Goal: Task Accomplishment & Management: Manage account settings

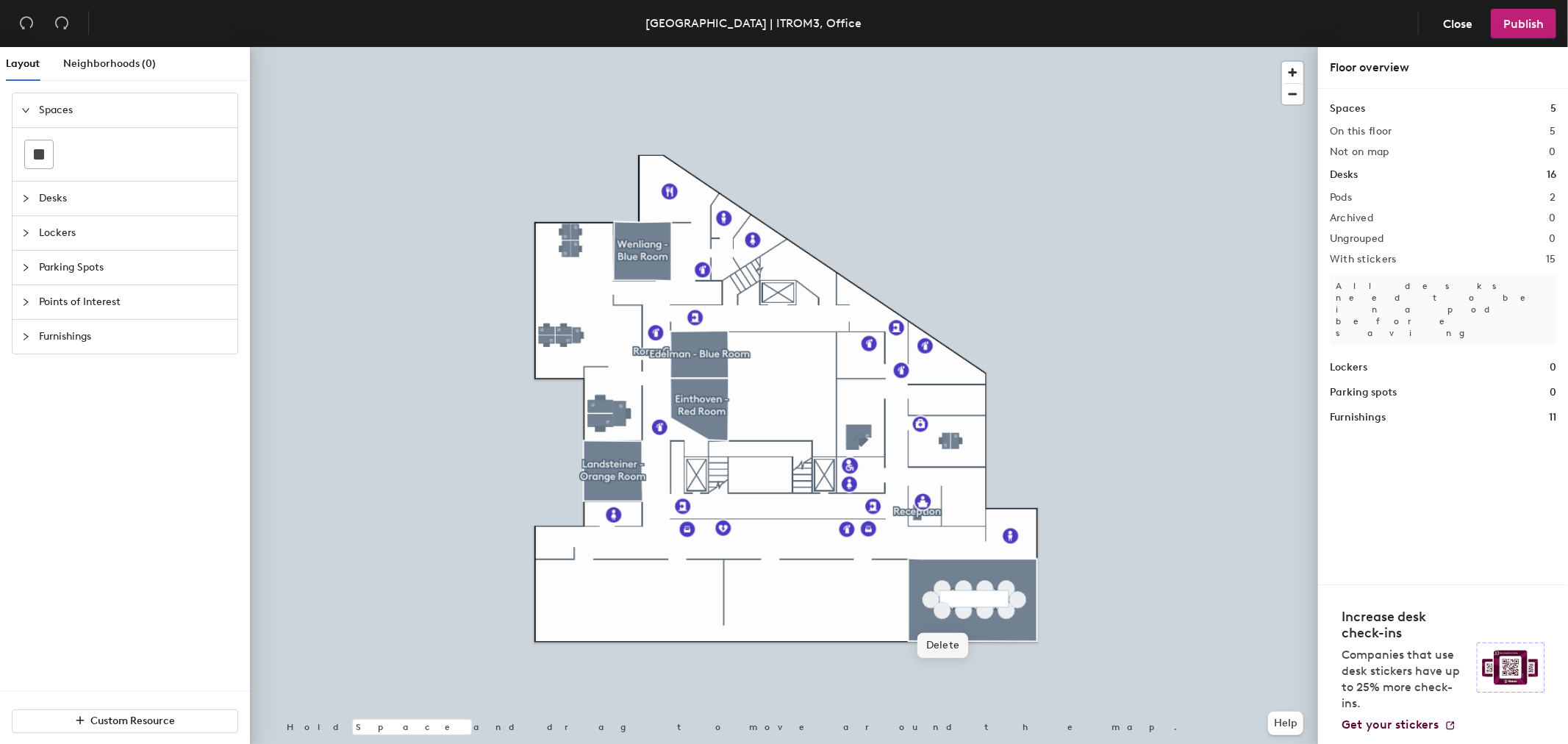
click at [559, 47] on div at bounding box center [784, 47] width 1068 height 0
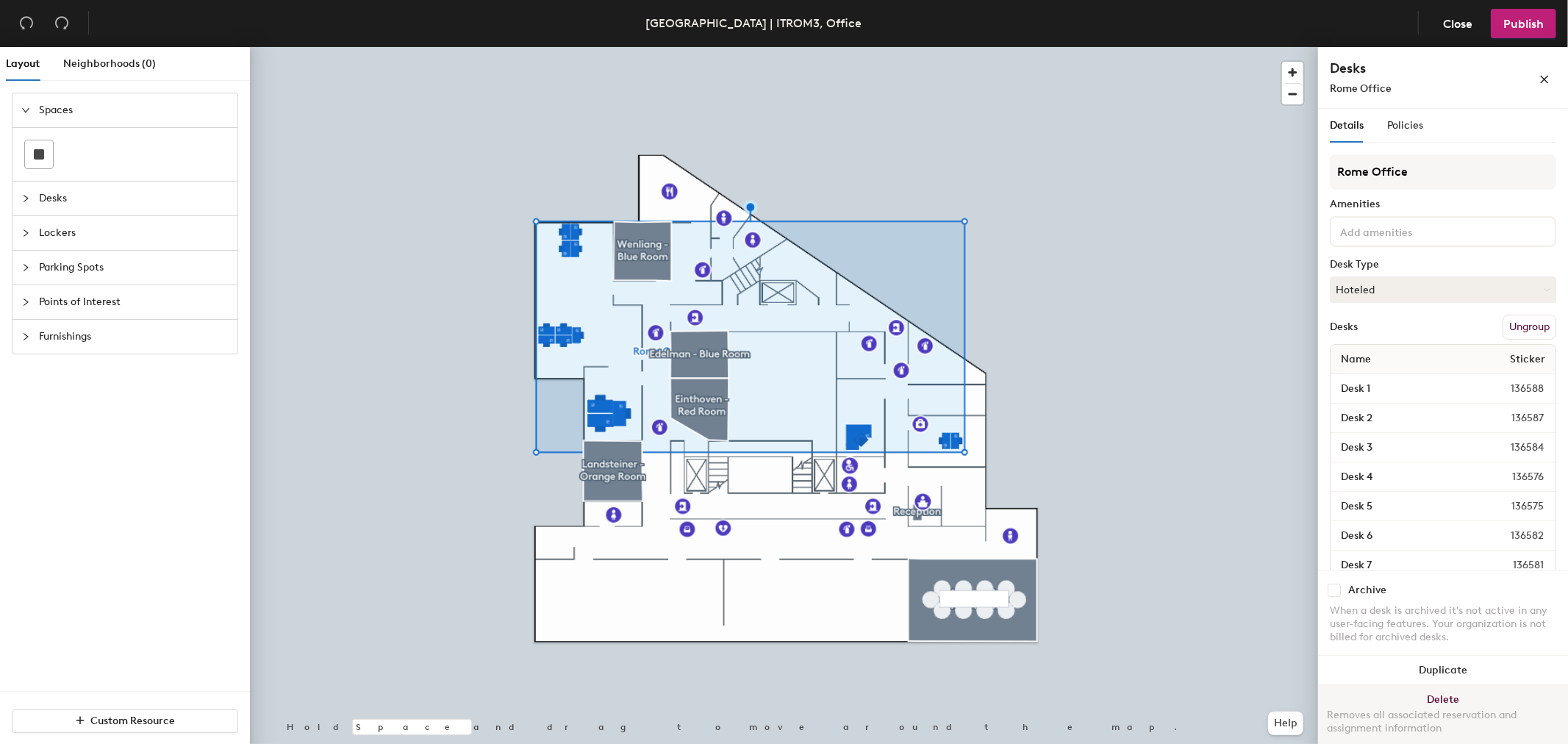
click at [1434, 710] on div "Removes all associated reservation and assignment information" at bounding box center [1443, 722] width 232 height 27
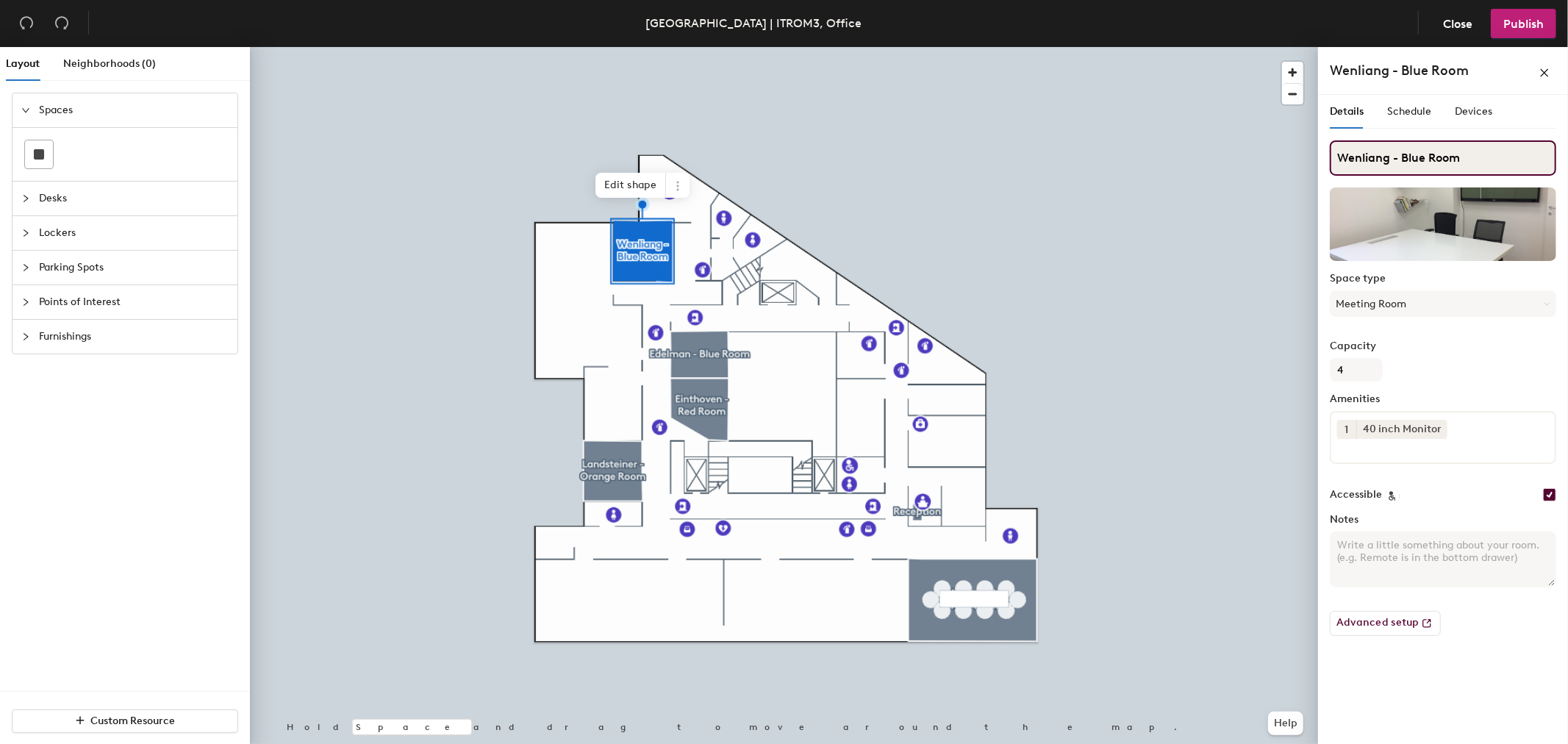
click at [1157, 165] on div "Layout Neighborhoods (0) Spaces Desks Lockers Parking Spots Points of Interest …" at bounding box center [784, 399] width 1568 height 703
click at [680, 187] on icon at bounding box center [678, 186] width 12 height 12
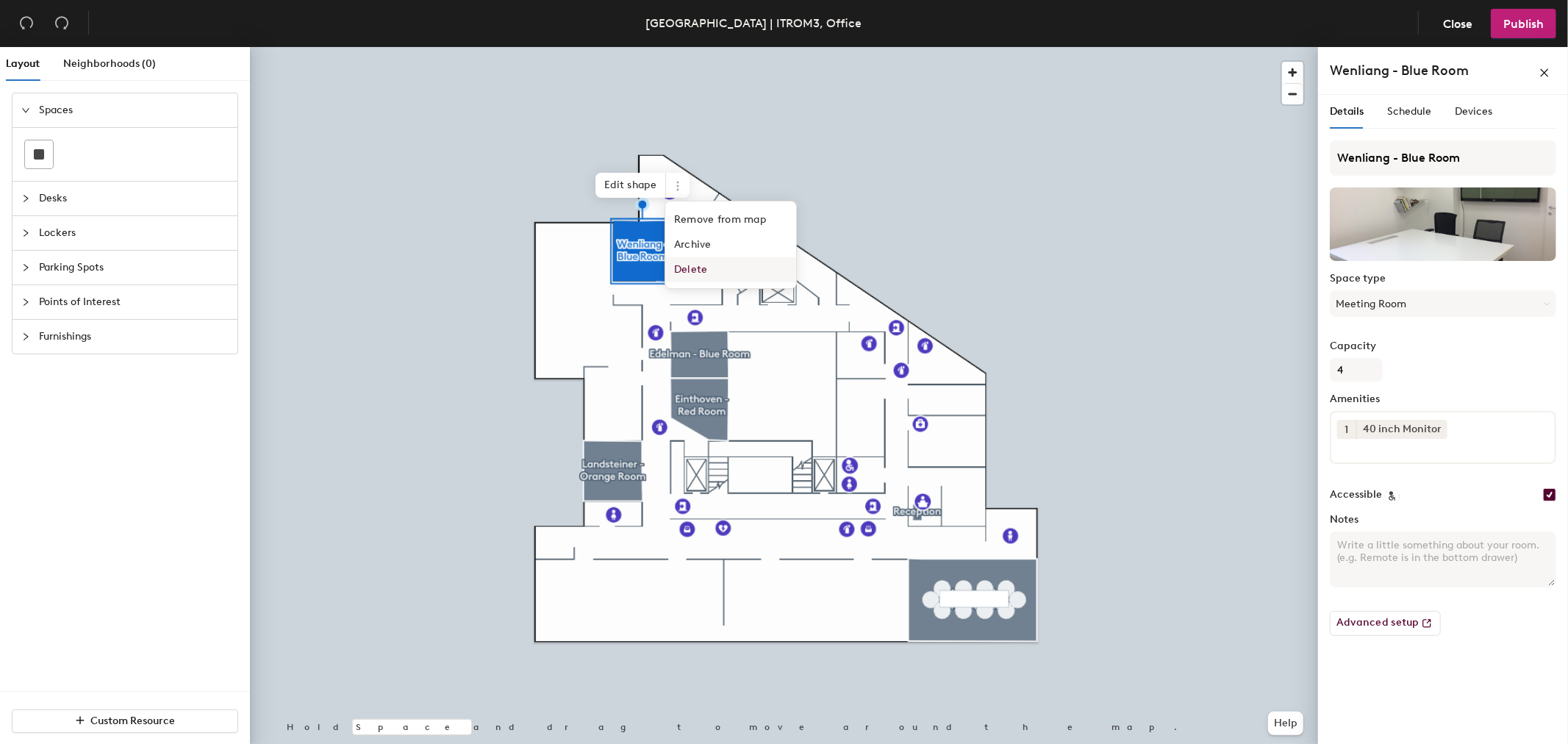
click at [694, 277] on span "Delete" at bounding box center [731, 270] width 131 height 25
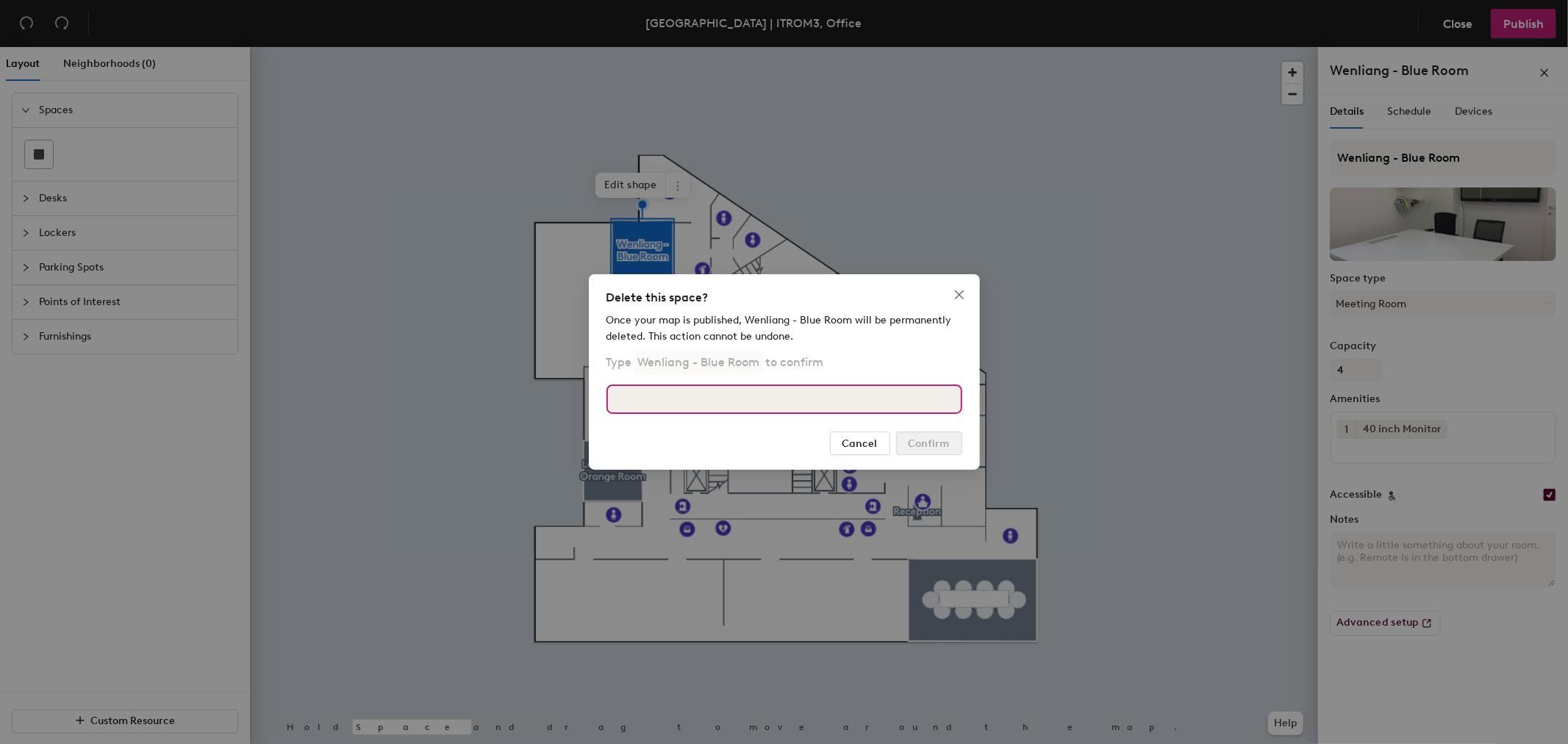
click at [651, 393] on input at bounding box center [784, 399] width 356 height 29
paste input "Wenliang - Blue Room"
type input "Wenliang - Blue Room"
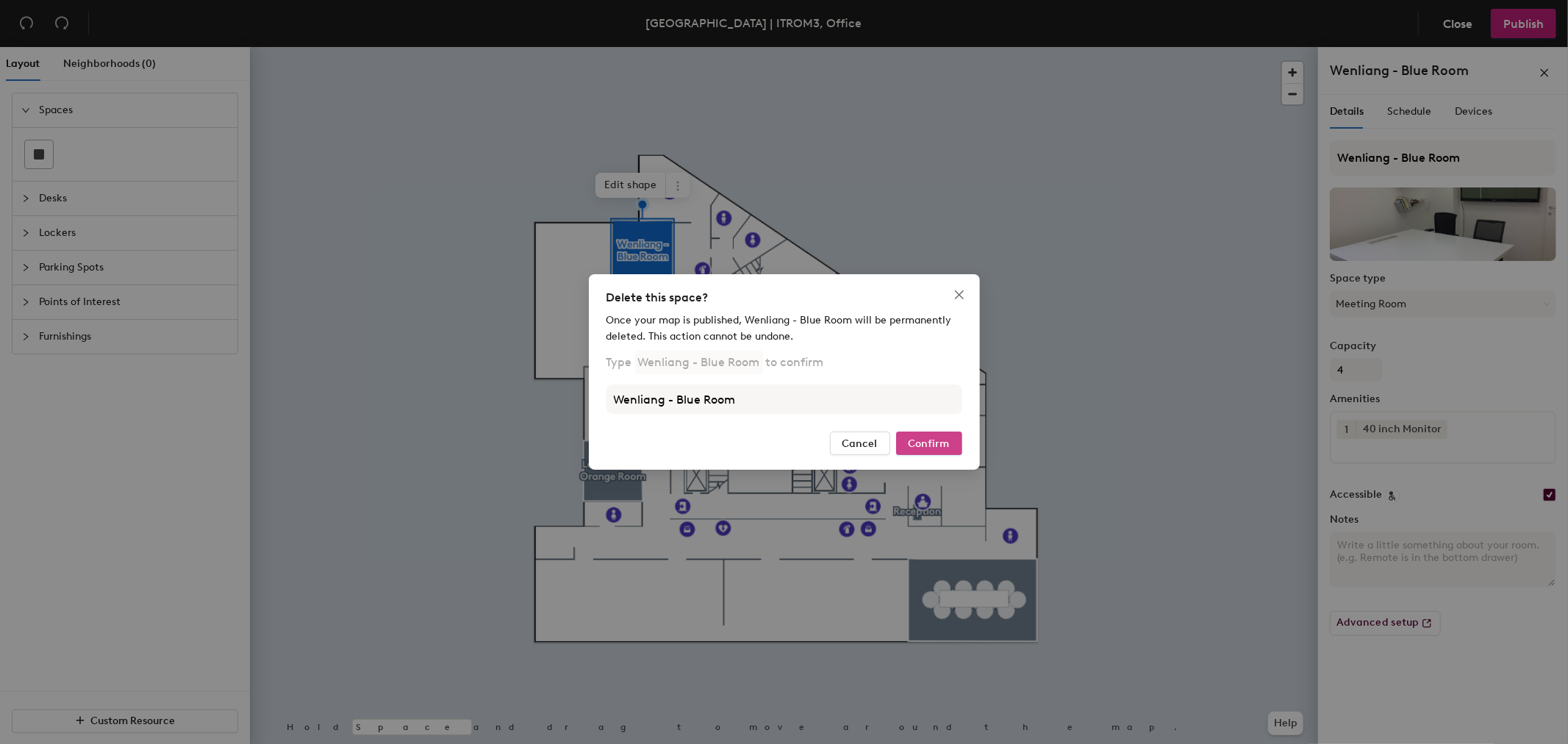
click at [935, 446] on span "Confirm" at bounding box center [930, 443] width 41 height 12
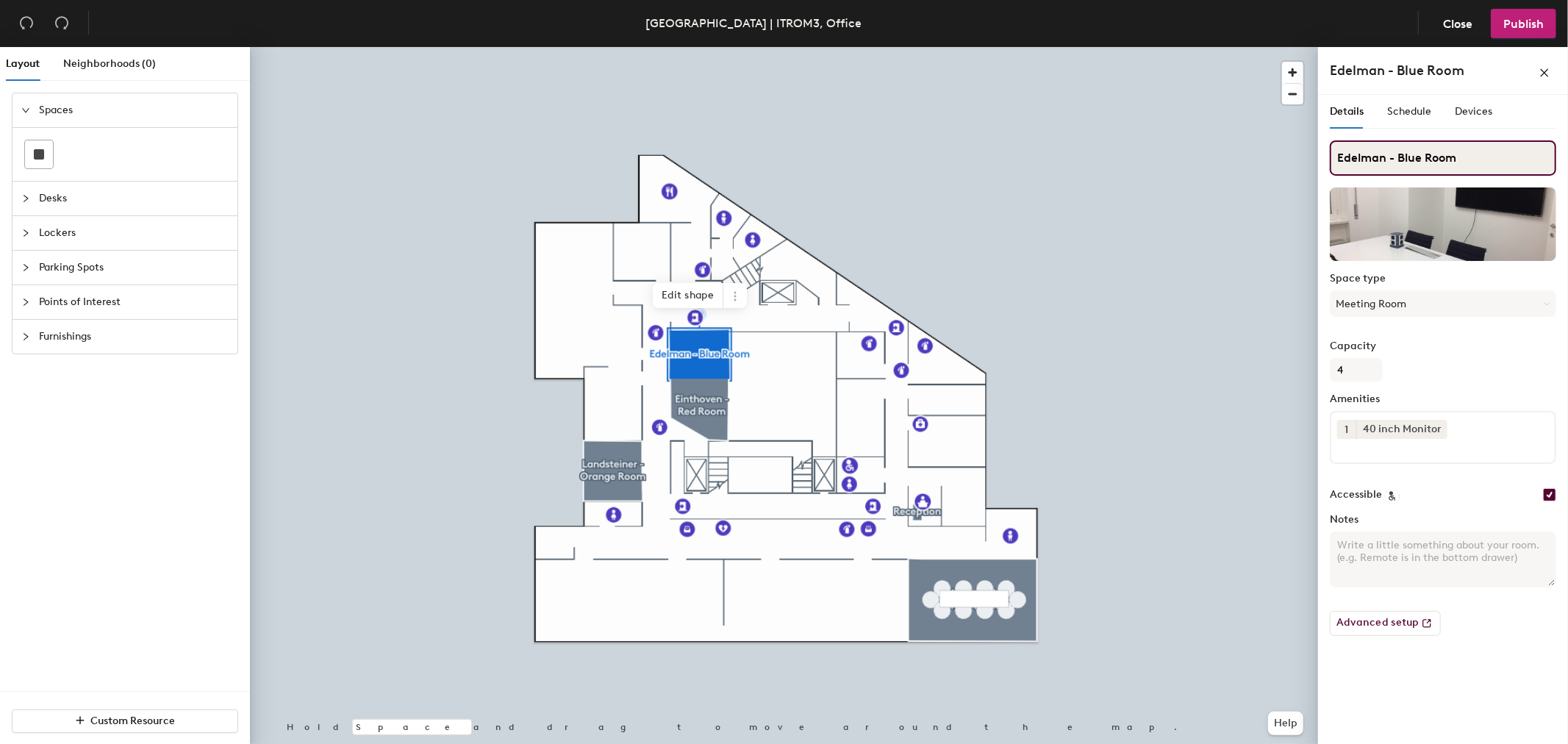
click at [1082, 184] on div "Layout Neighborhoods (0) Spaces Desks Lockers Parking Spots Points of Interest …" at bounding box center [784, 399] width 1568 height 703
click at [739, 297] on icon at bounding box center [735, 296] width 12 height 12
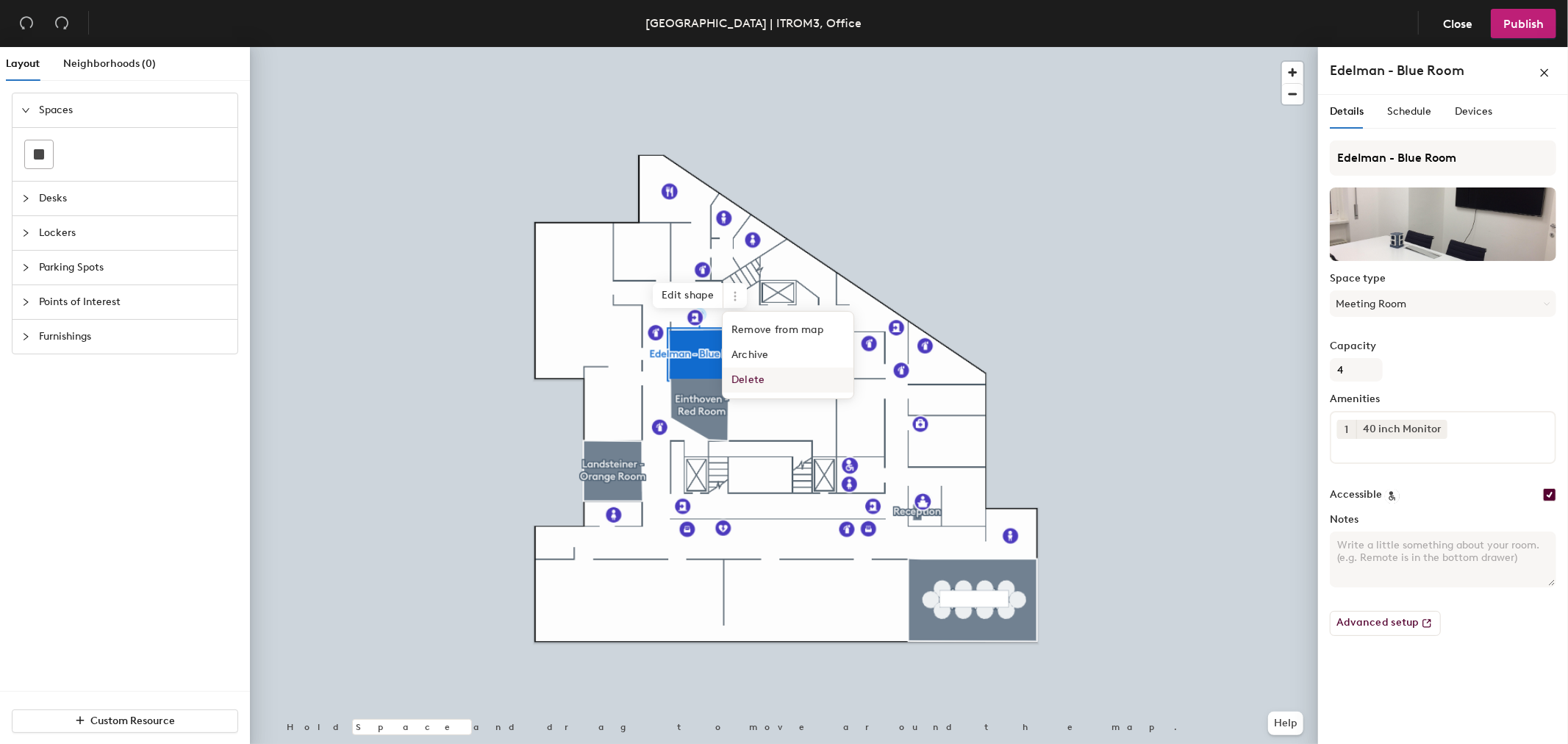
click at [762, 377] on span "Delete" at bounding box center [788, 380] width 131 height 25
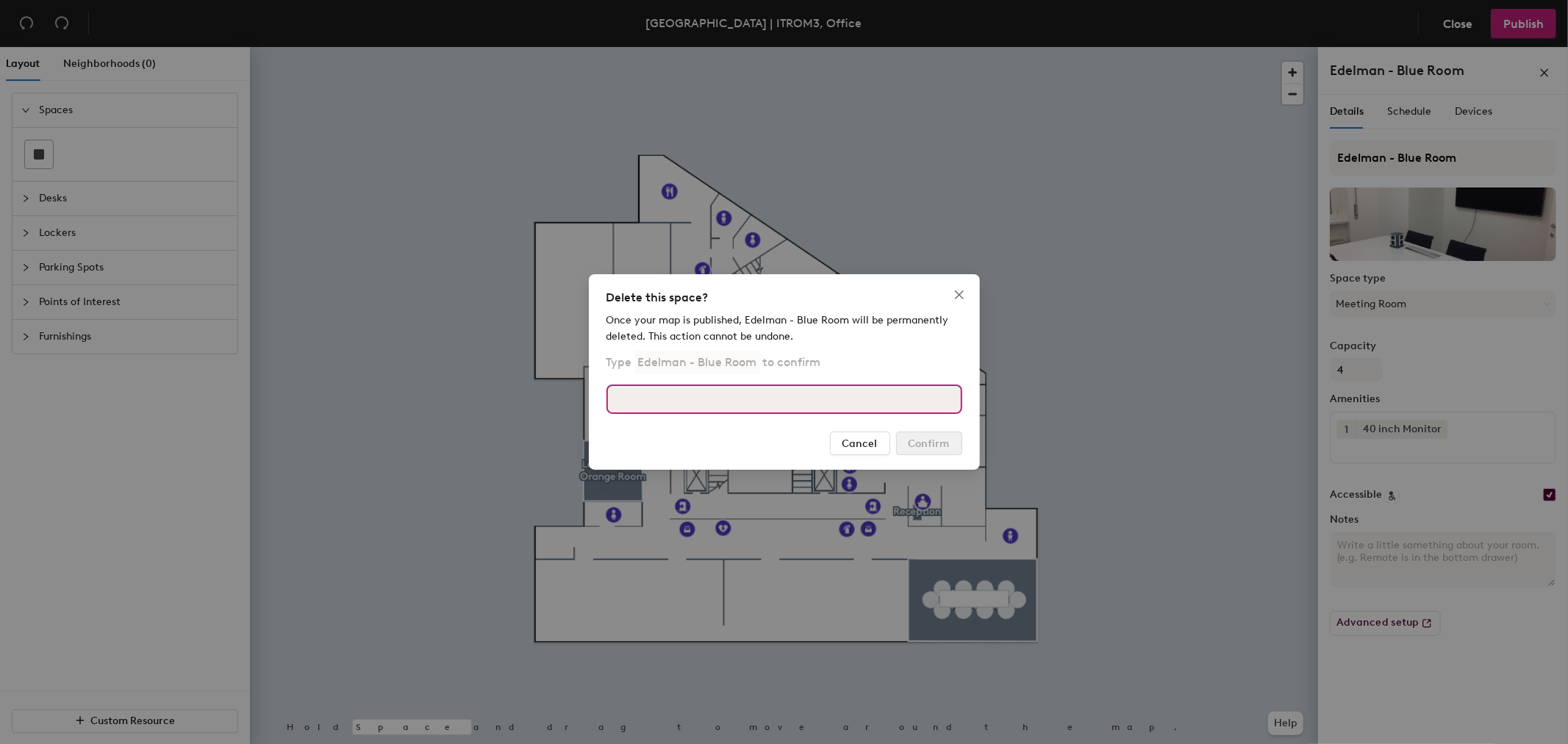
click at [789, 402] on input at bounding box center [784, 399] width 356 height 29
paste input "Edelman - Blue Room"
type input "Edelman - Blue Room"
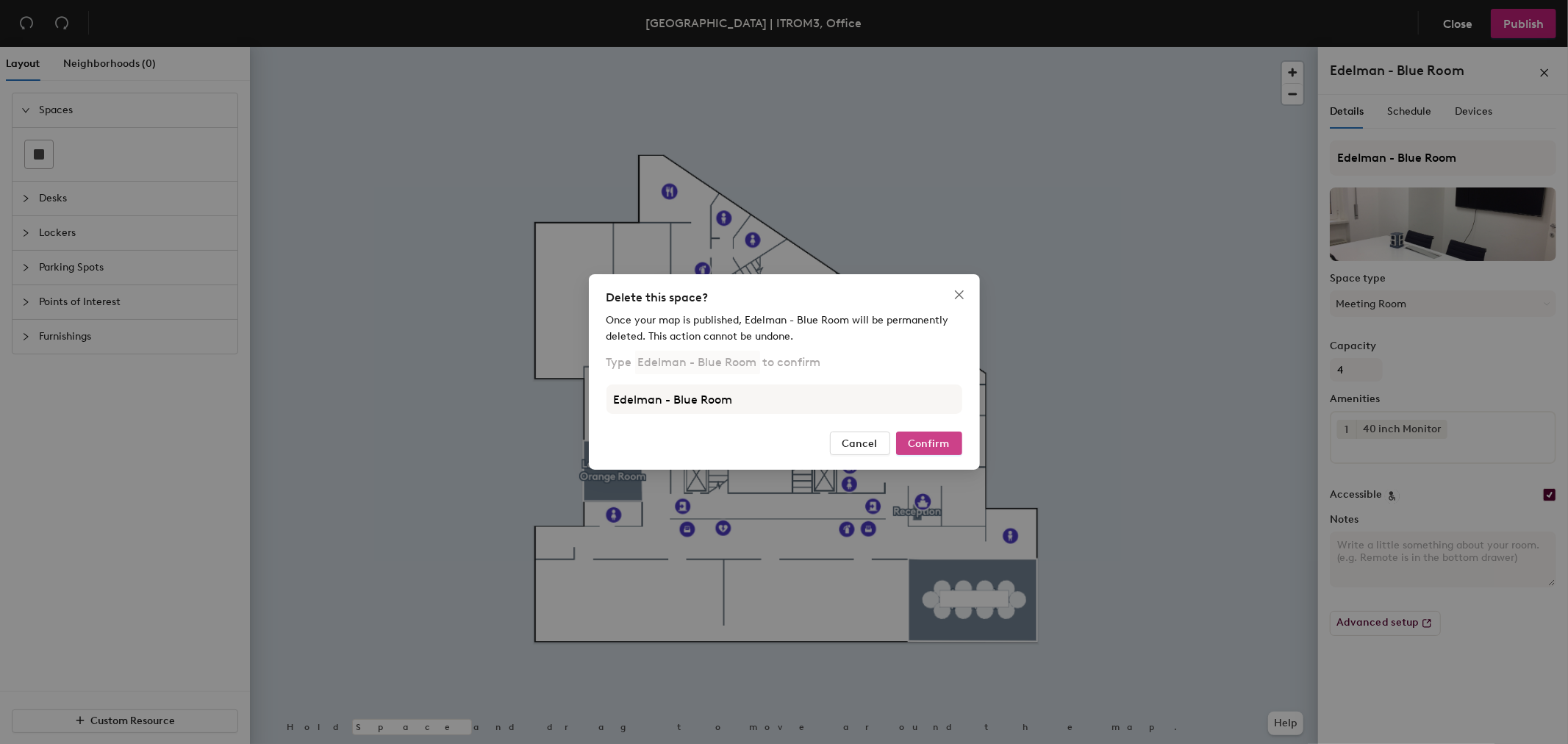
click at [934, 447] on span "Confirm" at bounding box center [930, 443] width 41 height 12
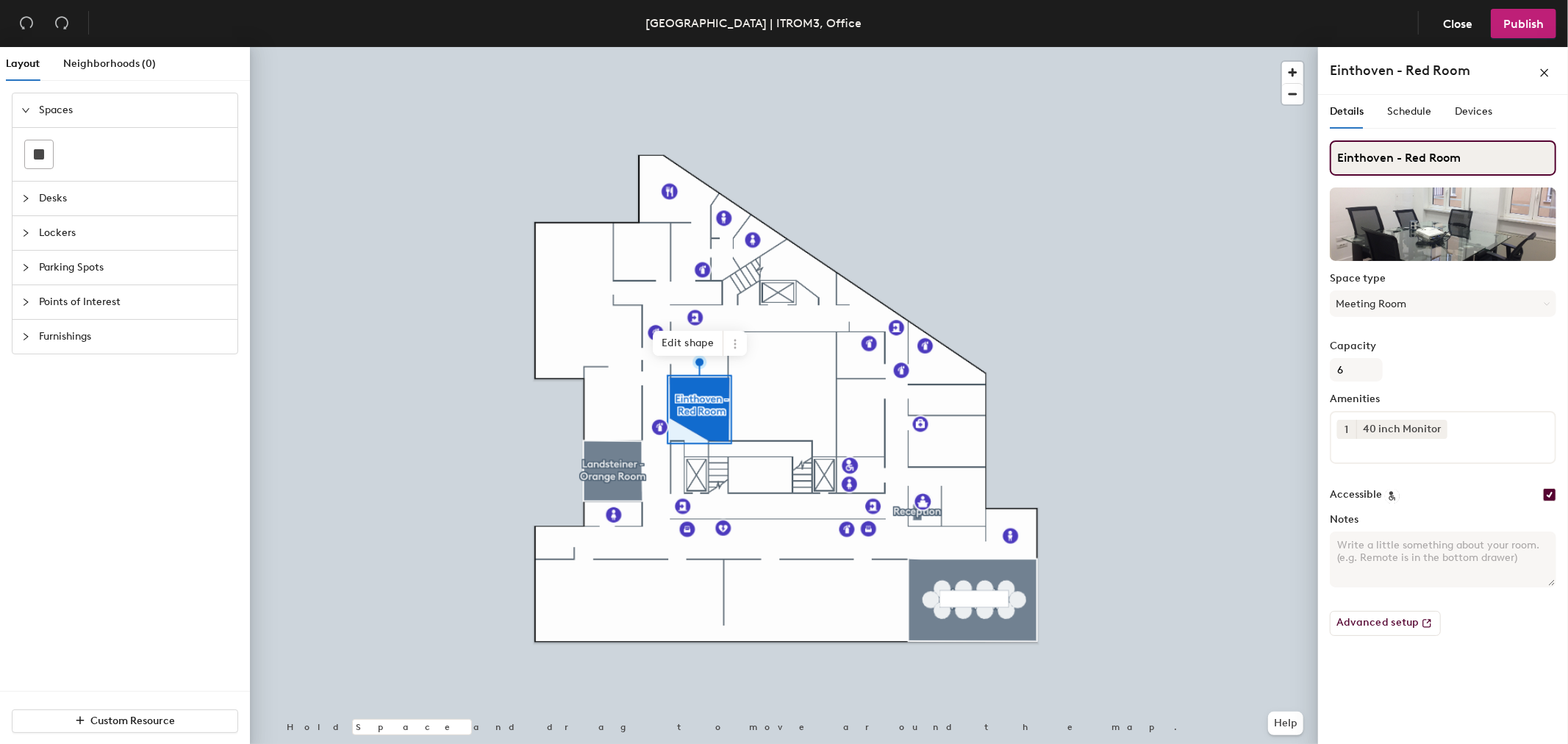
click at [1094, 150] on div "Layout Neighborhoods (0) Spaces Desks Lockers Parking Spots Points of Interest …" at bounding box center [784, 399] width 1568 height 703
click at [744, 346] on span at bounding box center [735, 343] width 23 height 25
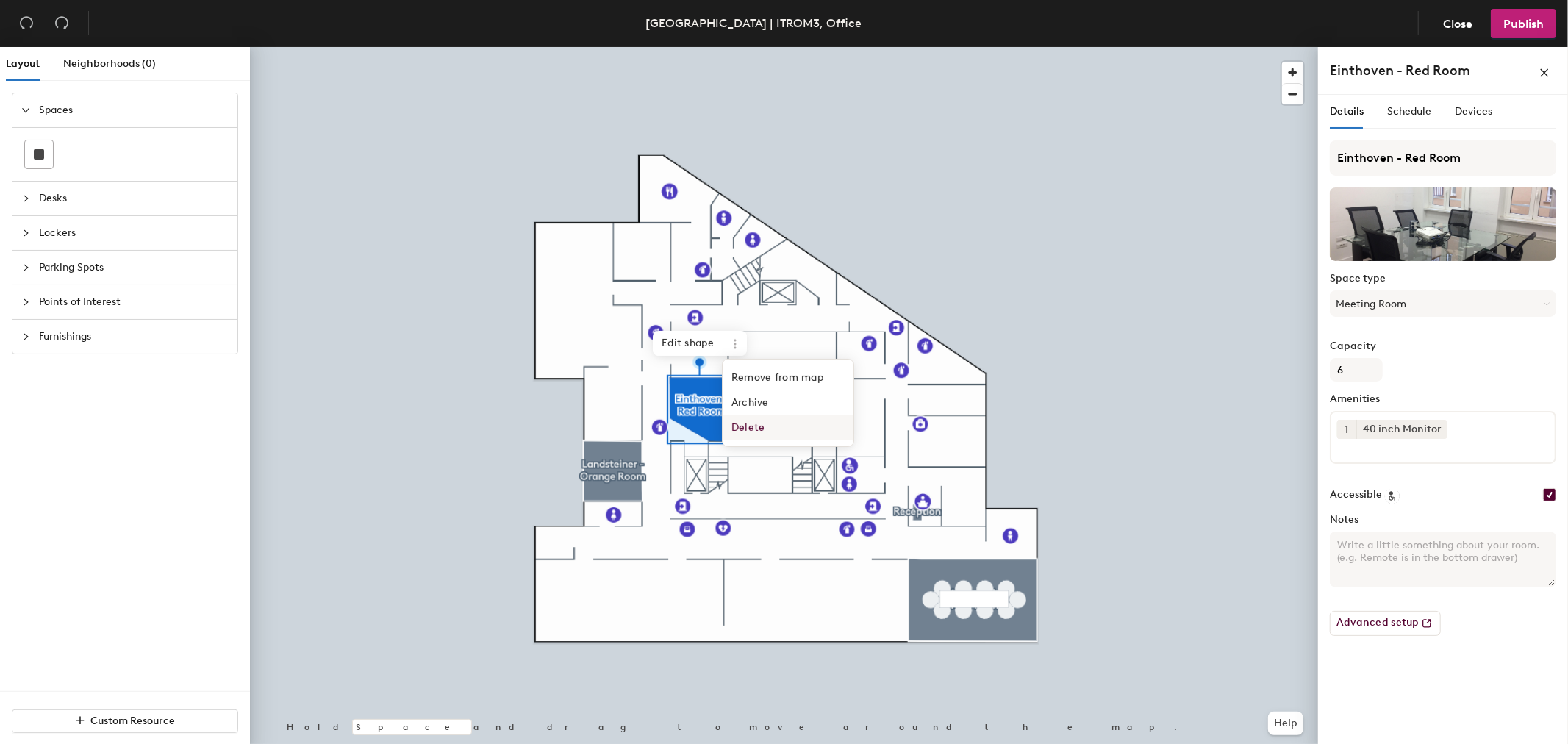
click at [759, 428] on span "Delete" at bounding box center [788, 428] width 131 height 25
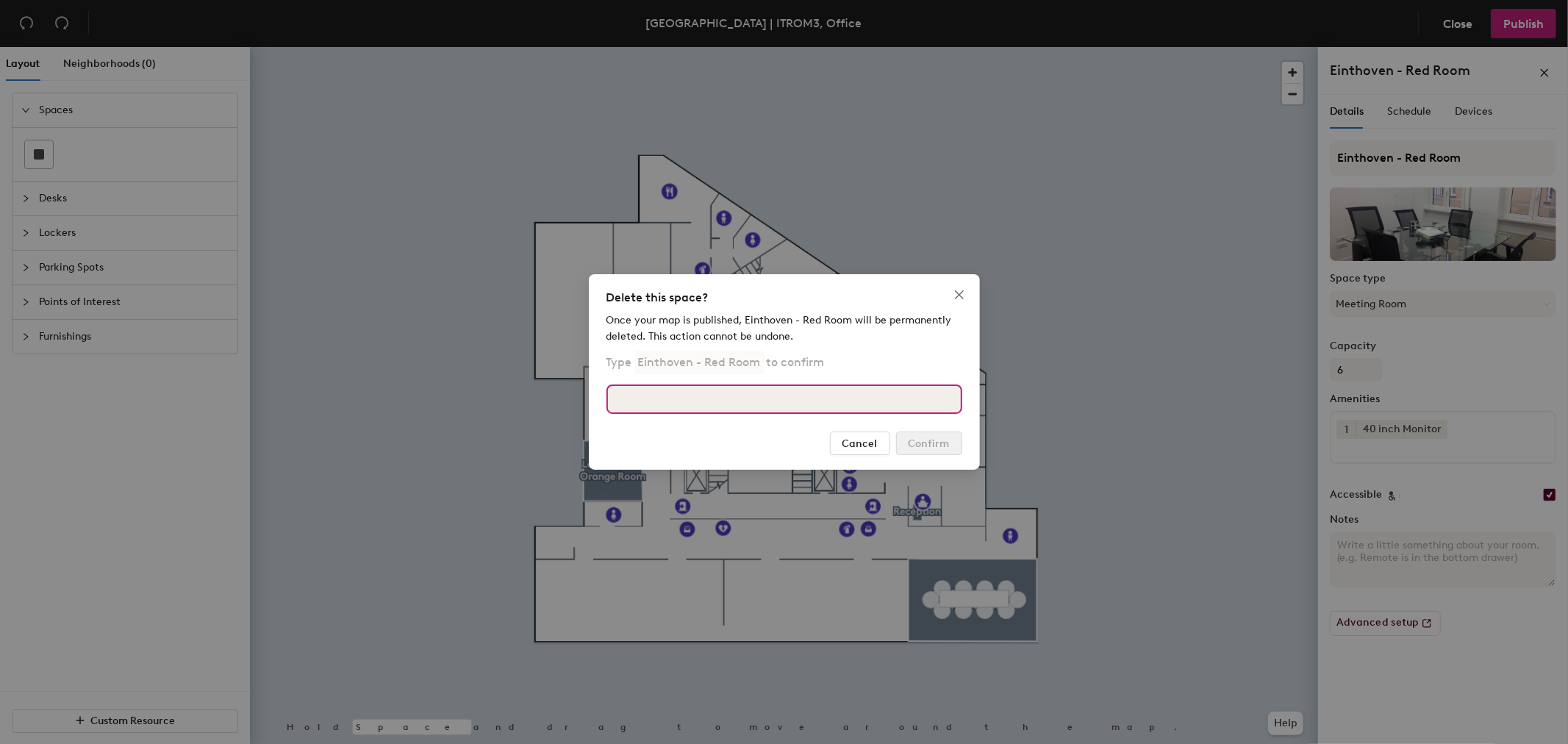
click at [720, 388] on input at bounding box center [784, 399] width 356 height 29
click at [704, 395] on input at bounding box center [784, 399] width 356 height 29
paste input "Einthoven - Red Room"
type input "Einthoven - Red Room"
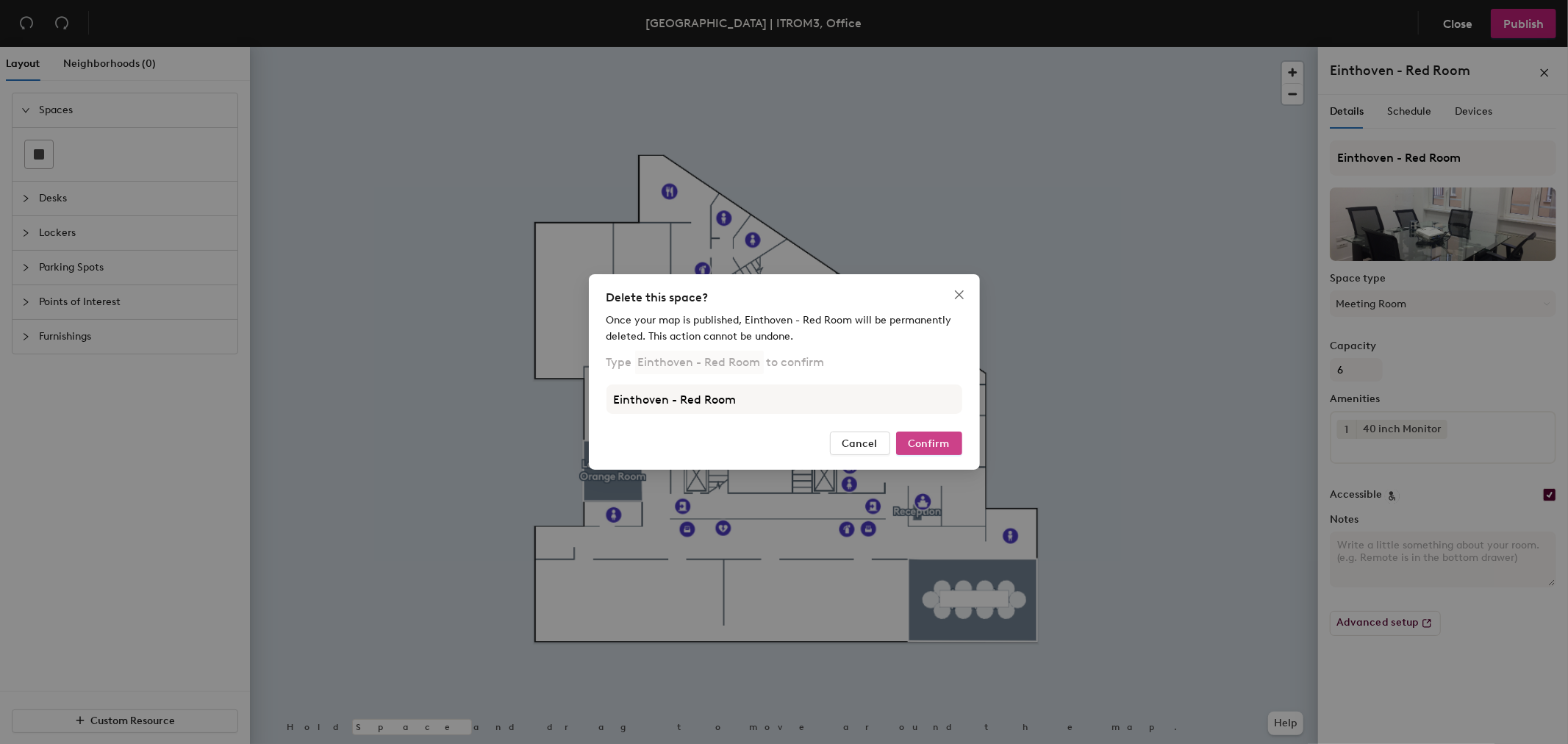
click at [922, 438] on span "Confirm" at bounding box center [930, 443] width 41 height 12
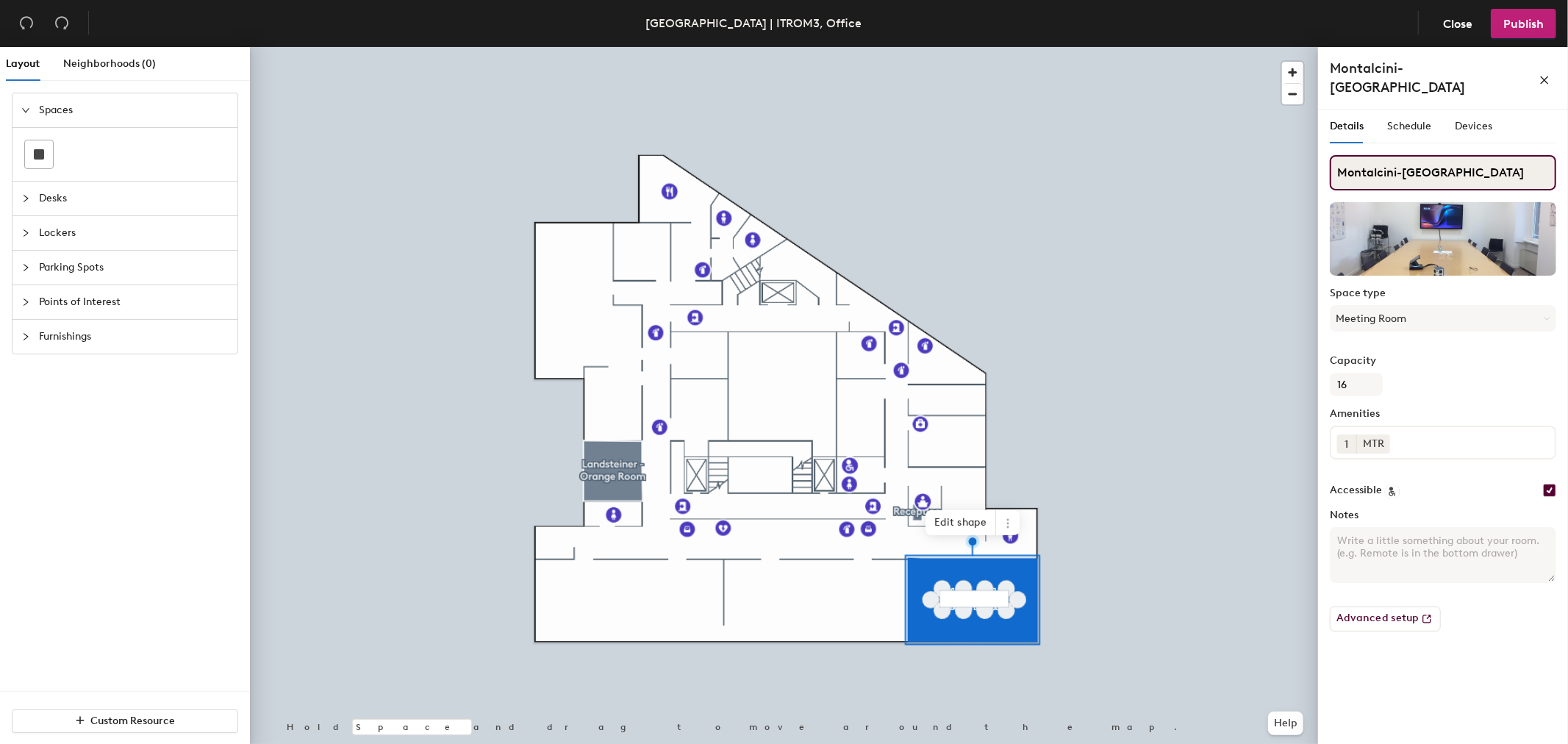
click at [1060, 182] on div "Layout Neighborhoods (0) Spaces Desks Lockers Parking Spots Points of Interest …" at bounding box center [784, 399] width 1568 height 703
click at [1013, 527] on span at bounding box center [1008, 523] width 23 height 25
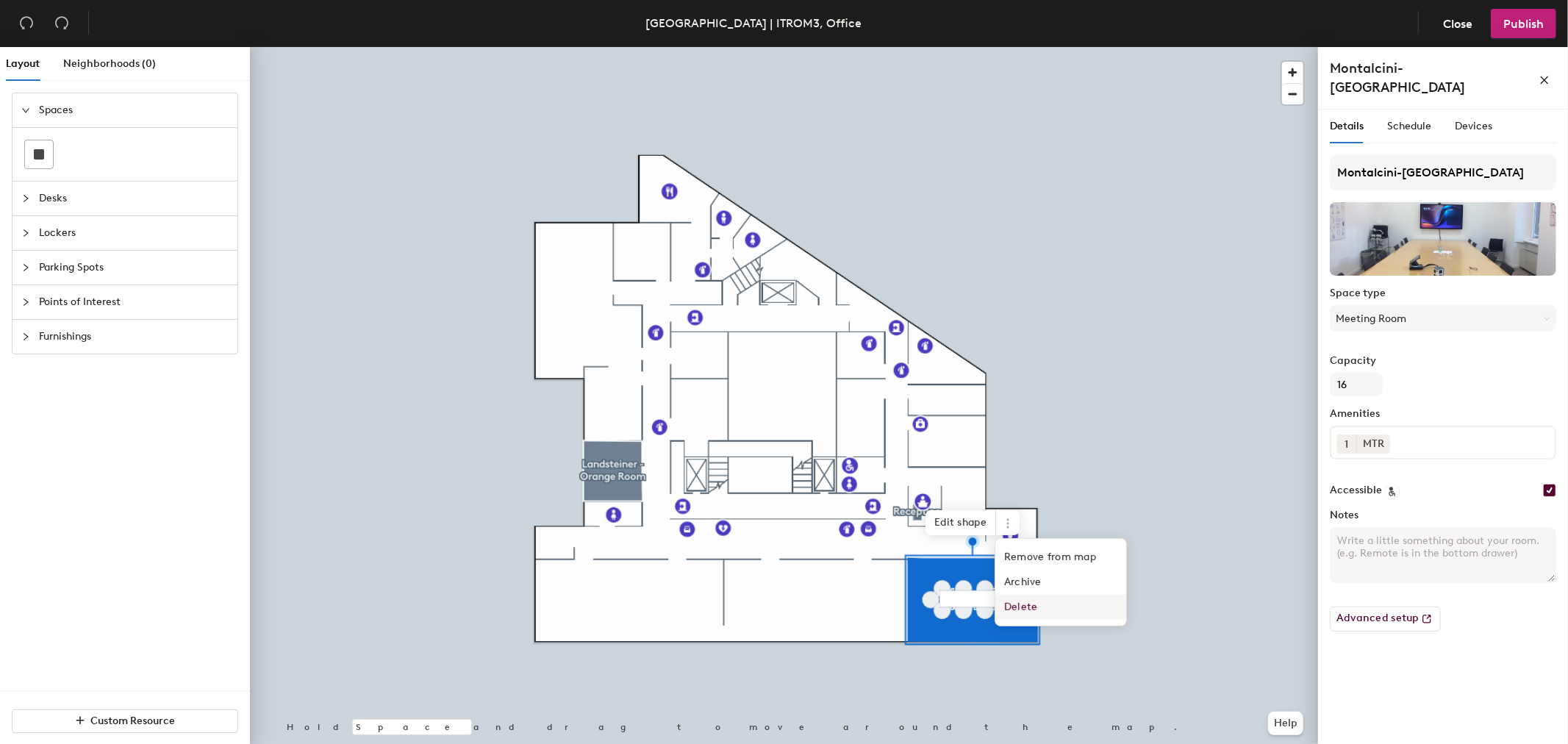
click at [1028, 608] on span "Delete" at bounding box center [1061, 607] width 131 height 25
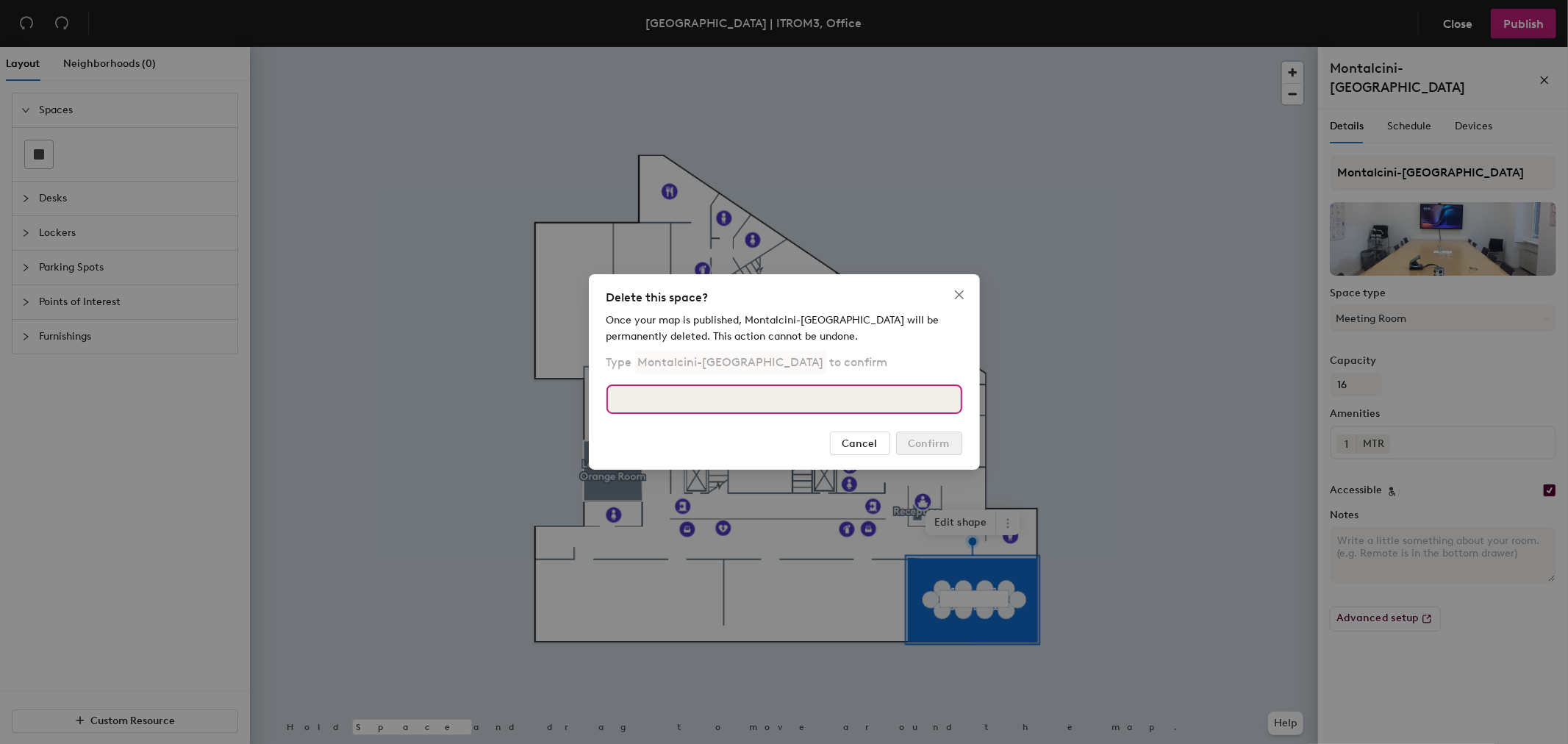
click at [761, 394] on input at bounding box center [784, 399] width 356 height 29
paste input "Montalcini-Green Room"
type input "Montalcini-Green Room"
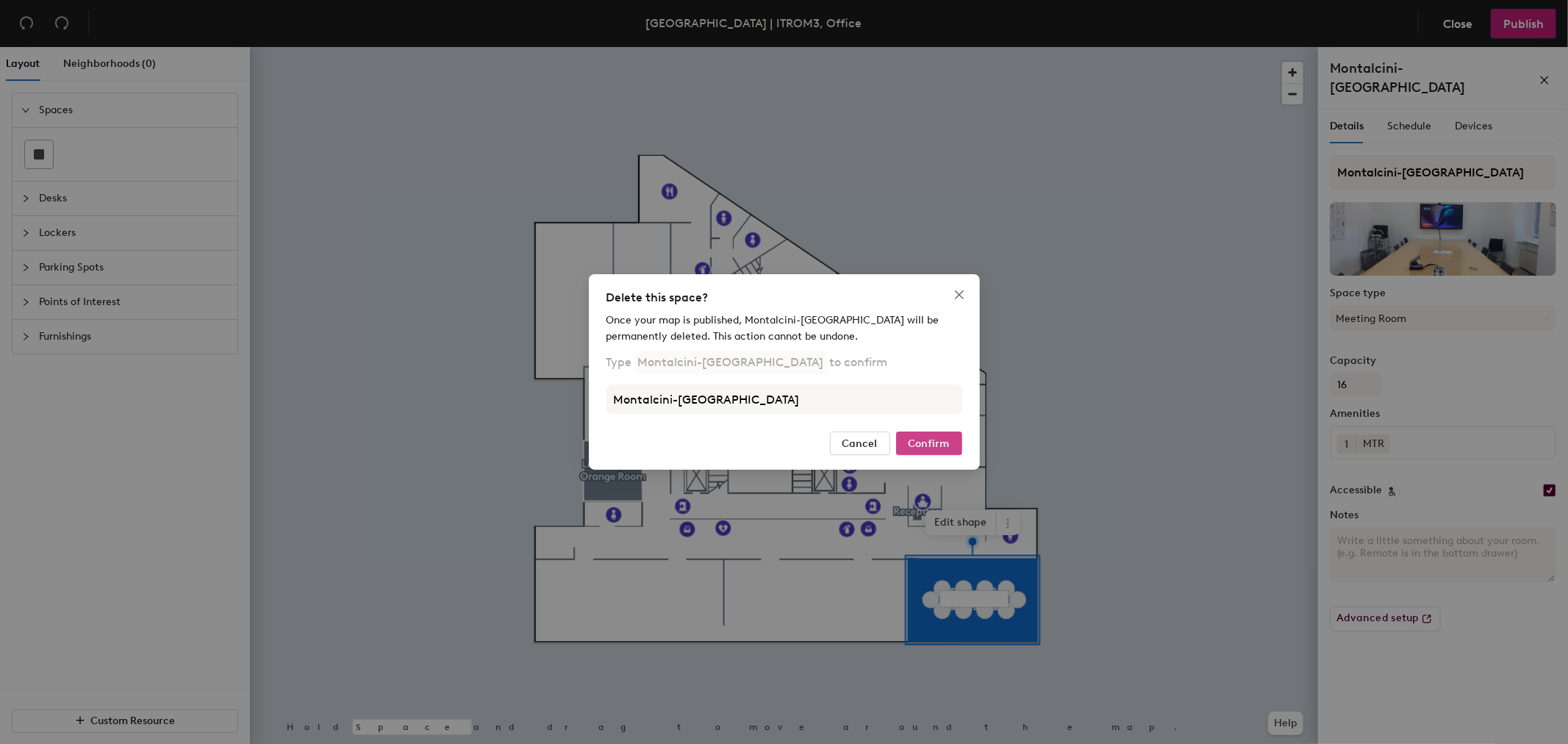
click at [929, 446] on span "Confirm" at bounding box center [930, 443] width 41 height 12
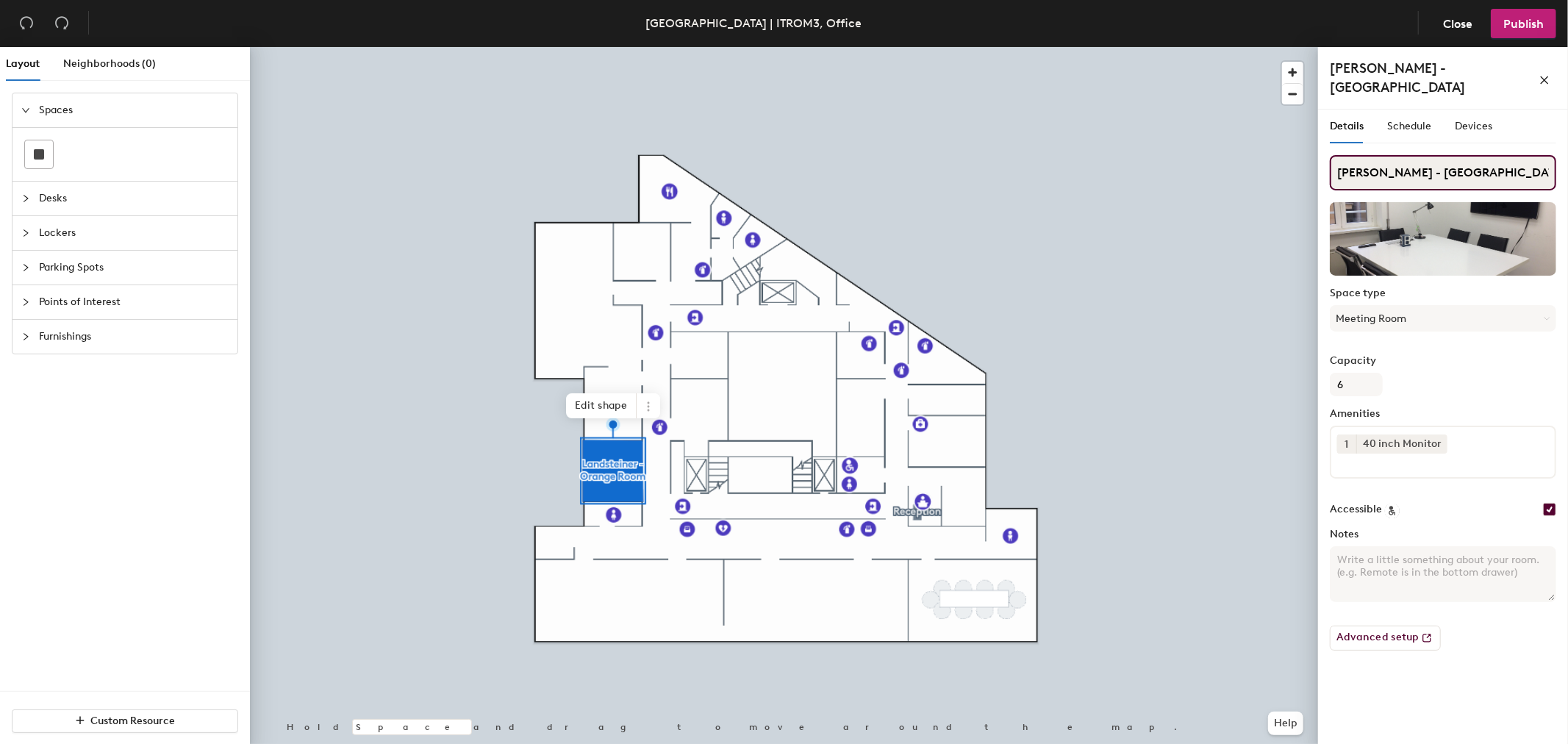
click at [1073, 145] on div "Layout Neighborhoods (0) Spaces Desks Lockers Parking Spots Points of Interest …" at bounding box center [784, 399] width 1568 height 703
click at [649, 409] on icon at bounding box center [648, 409] width 2 height 2
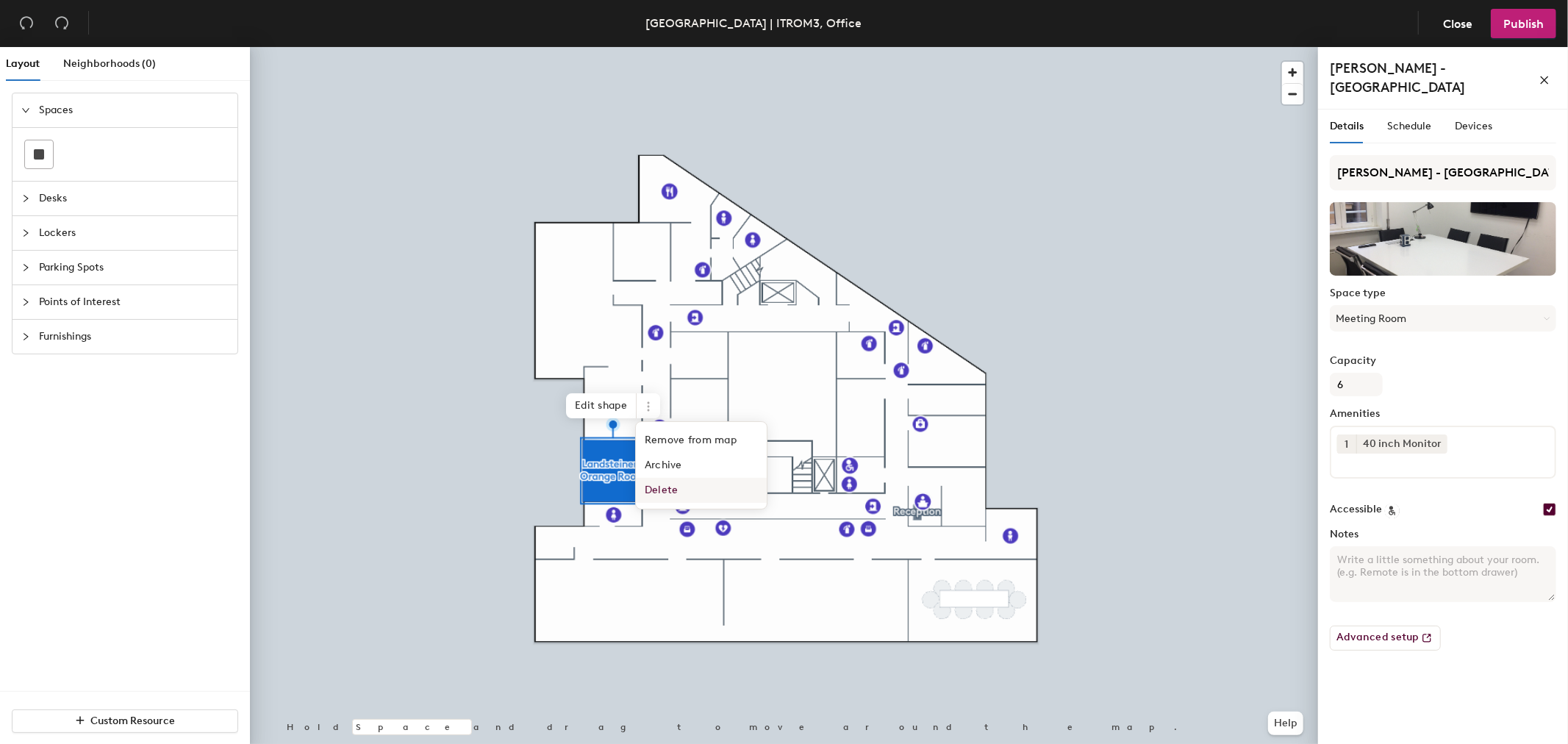
click at [673, 492] on span "Delete" at bounding box center [701, 490] width 131 height 25
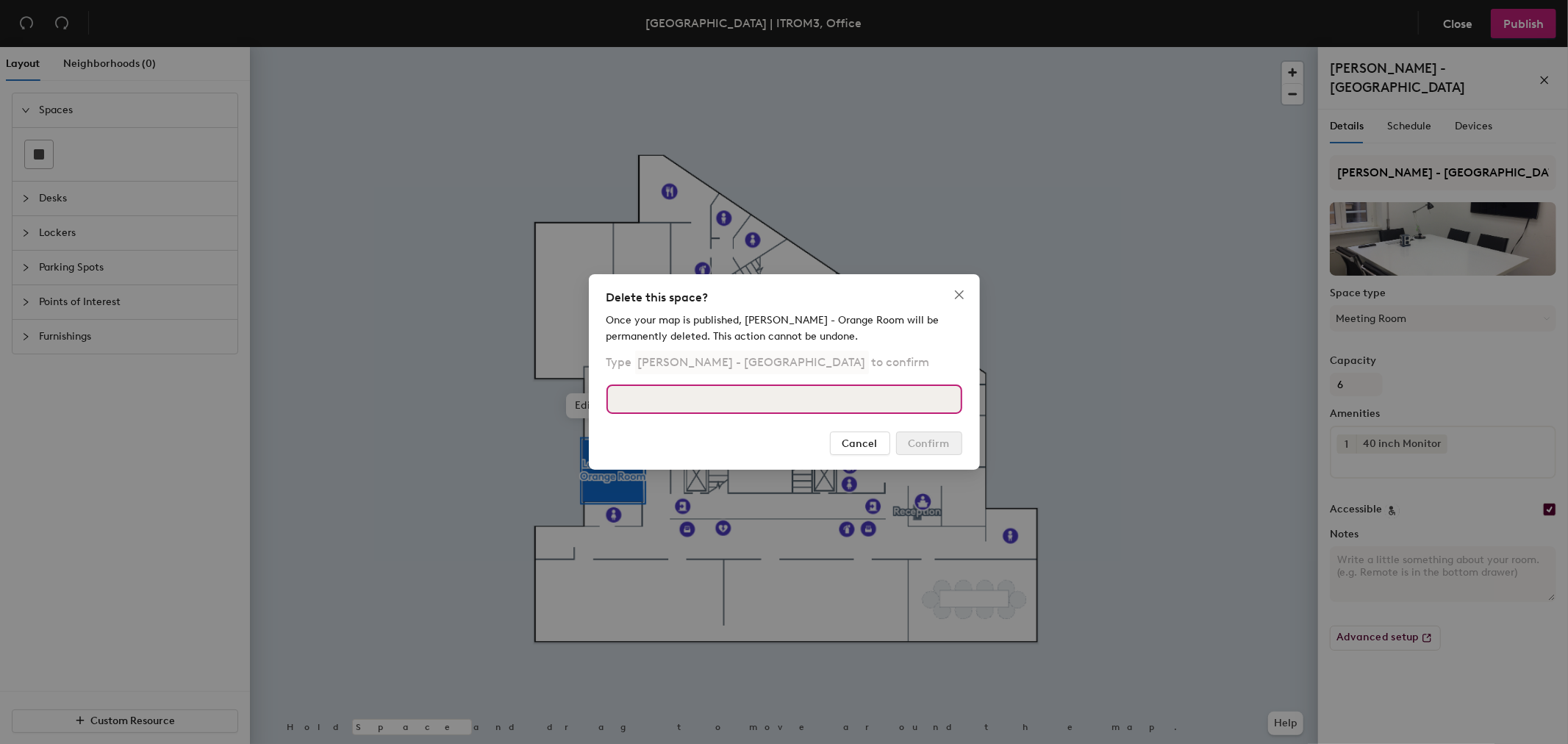
click at [794, 385] on input at bounding box center [784, 399] width 356 height 29
paste input "Landsteiner - Orange Room"
type input "Landsteiner - Orange Room"
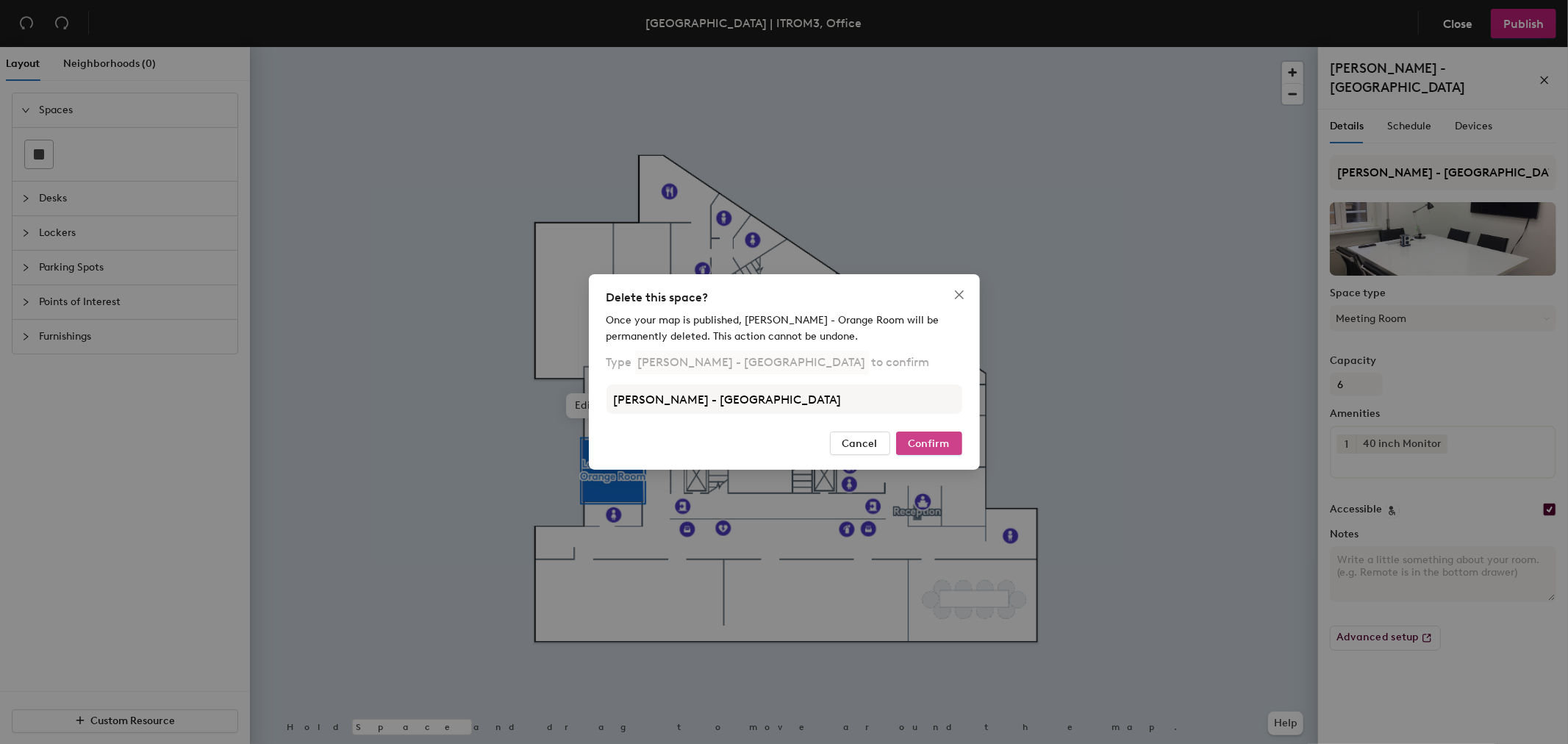
click at [914, 452] on button "Confirm" at bounding box center [929, 443] width 66 height 23
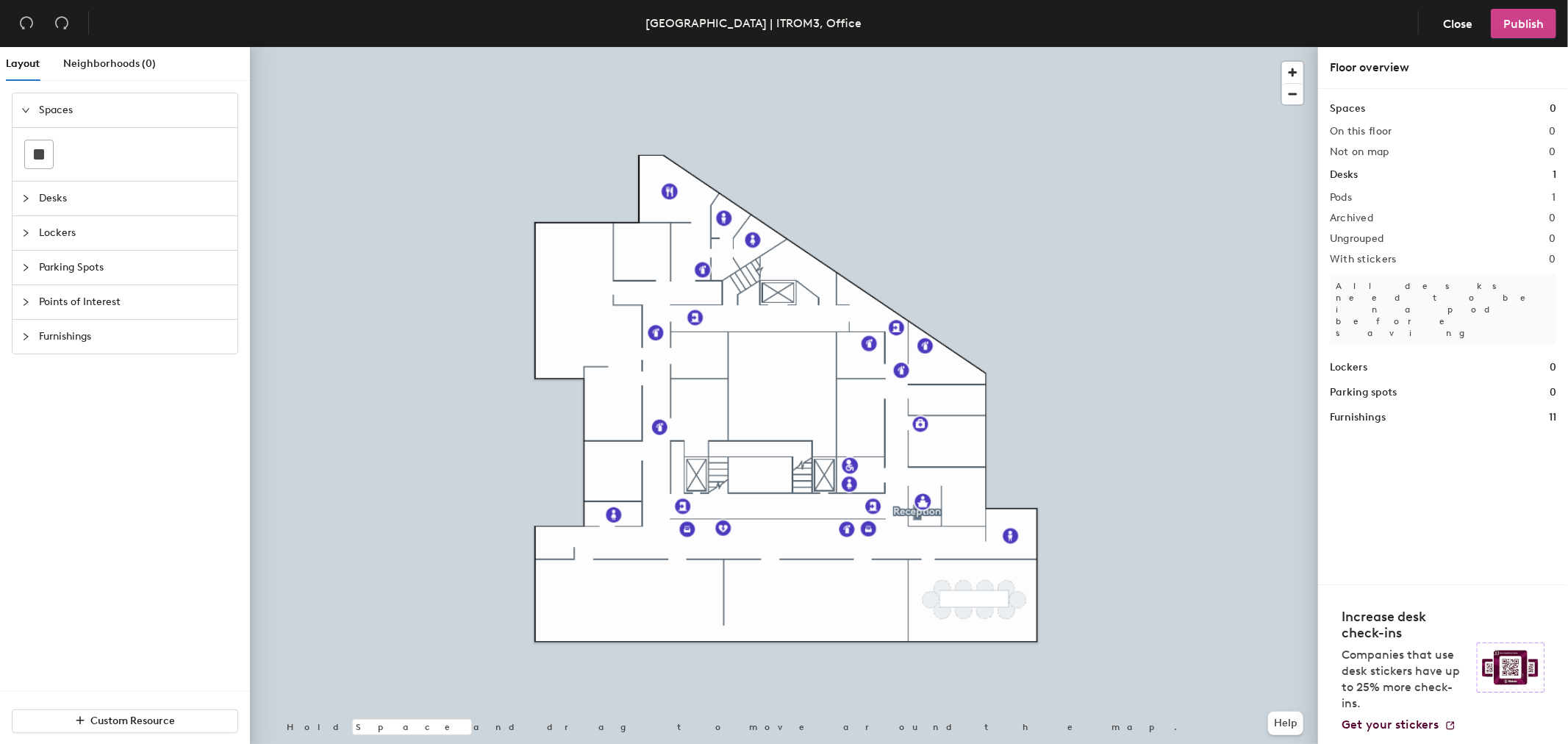
click at [1512, 24] on span "Publish" at bounding box center [1523, 23] width 41 height 14
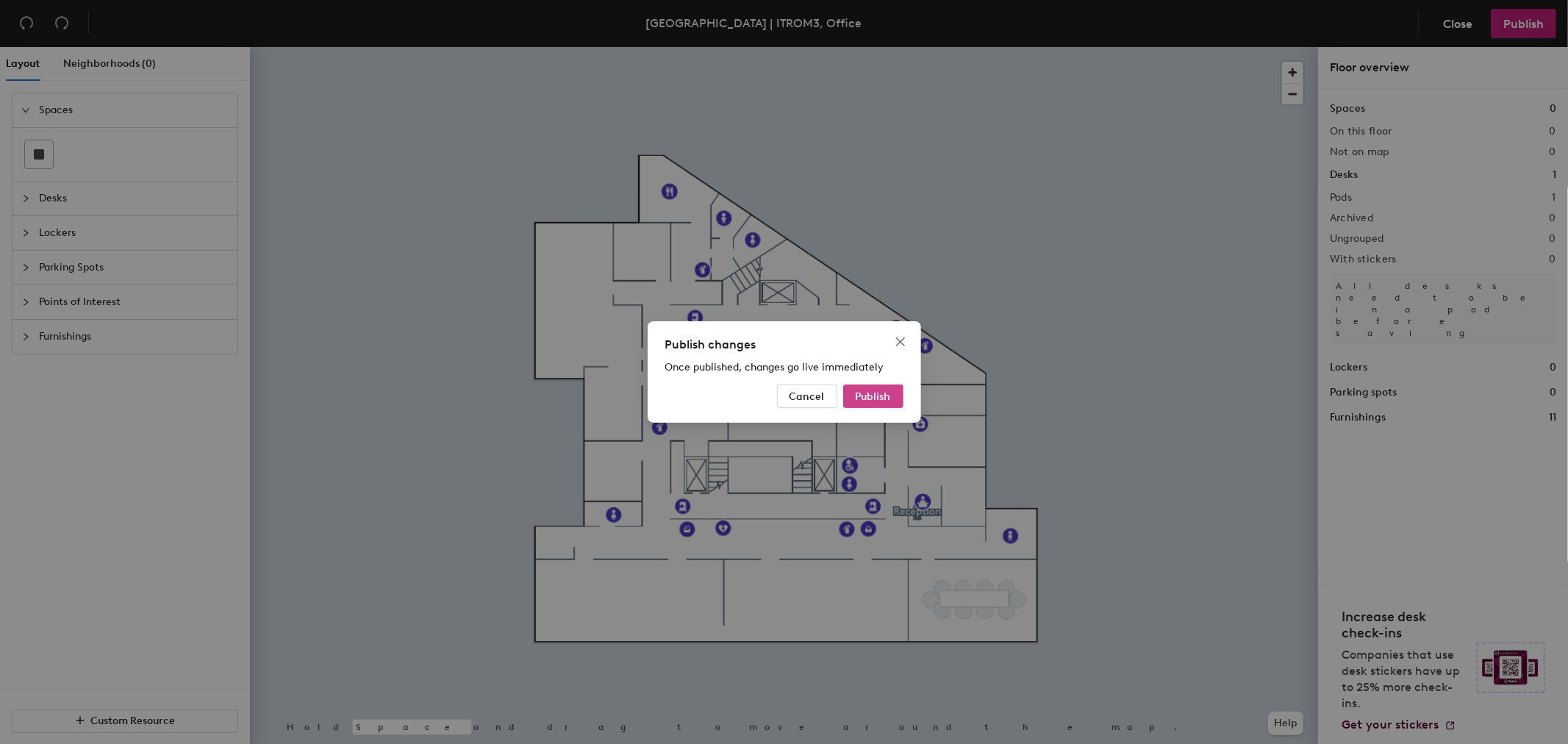
click at [886, 399] on span "Publish" at bounding box center [874, 396] width 36 height 12
